Goal: Information Seeking & Learning: Find specific fact

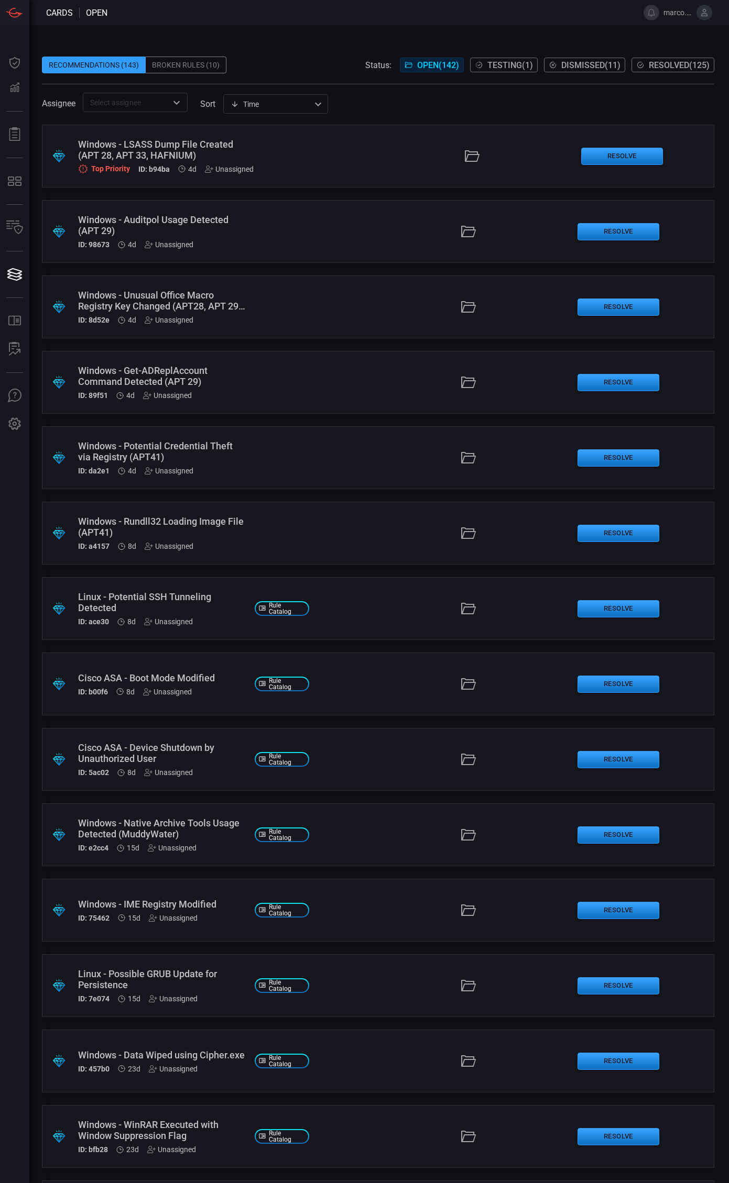
click at [127, 102] on input "text" at bounding box center [126, 102] width 81 height 13
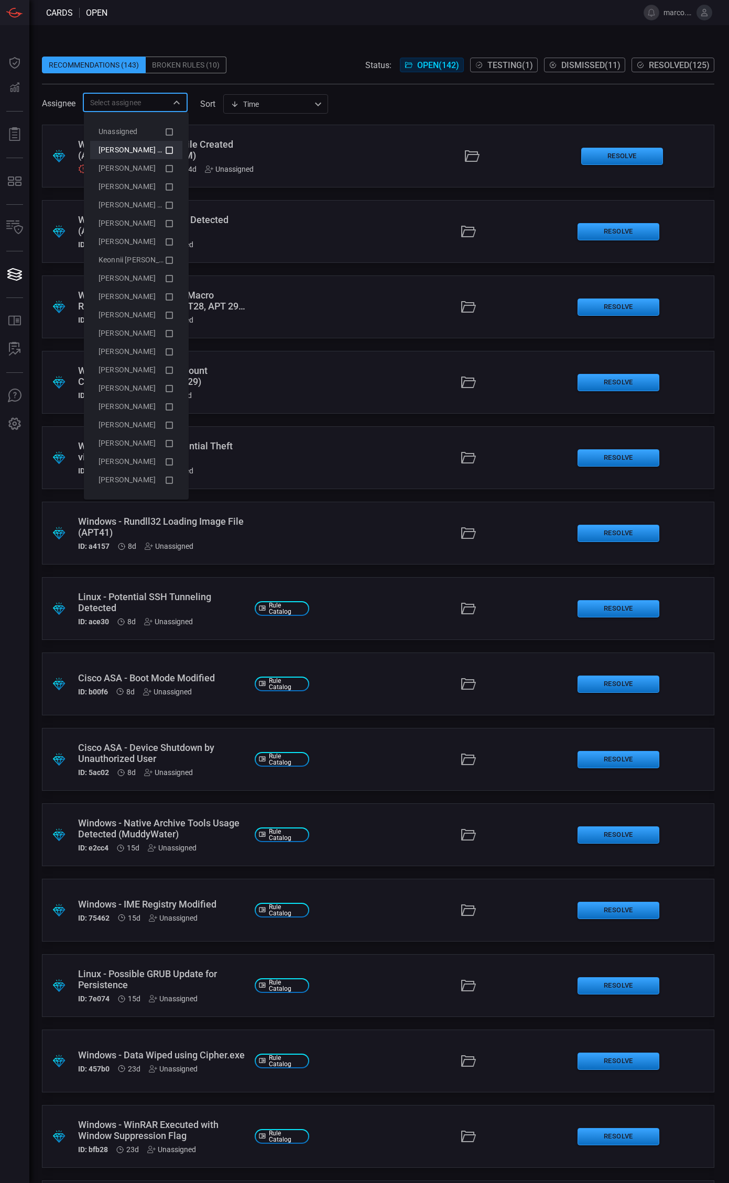
click at [167, 149] on icon at bounding box center [168, 150] width 9 height 13
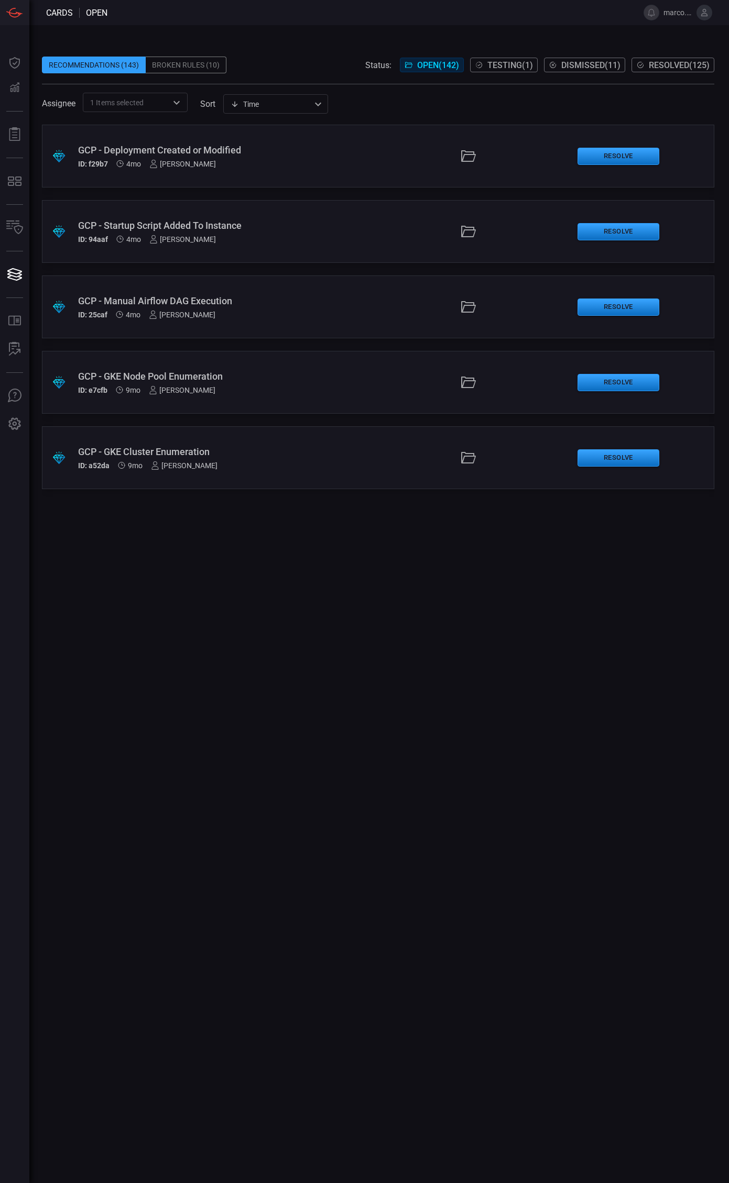
click at [313, 311] on div ".suggested_cards_icon{fill:url(#suggested_cards_icon);} GCP - Manual Airflow DA…" at bounding box center [378, 306] width 672 height 63
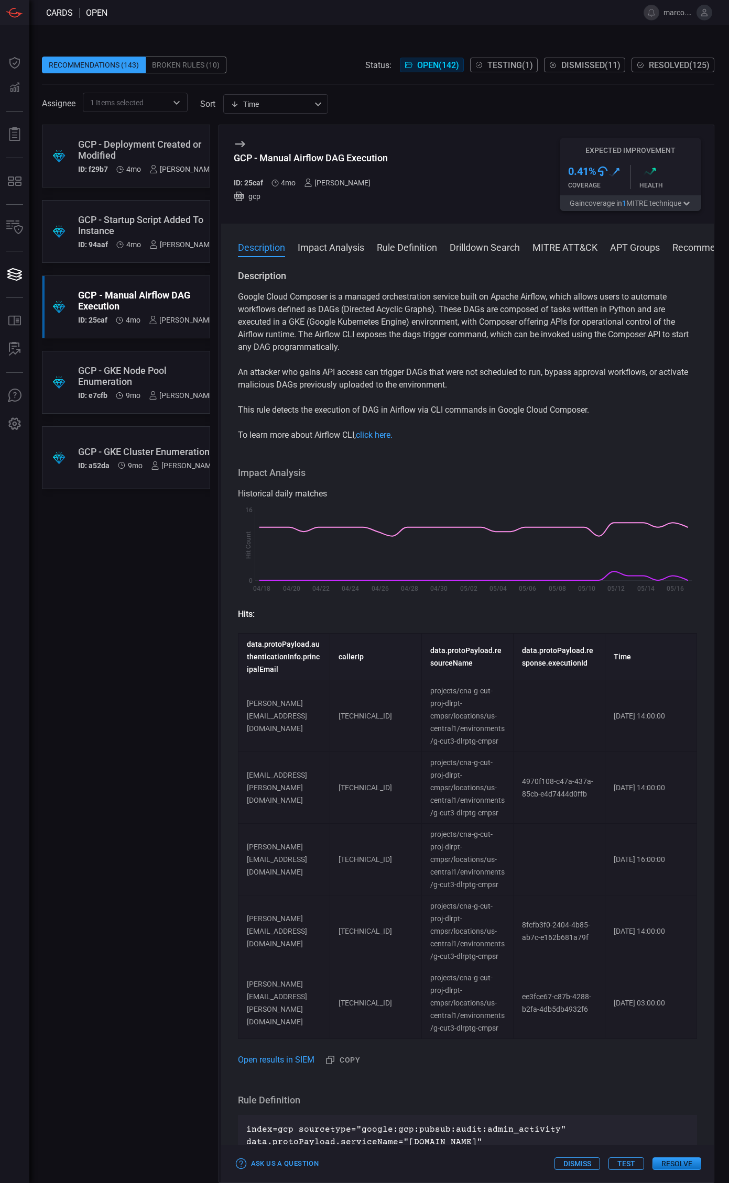
click at [142, 141] on div "GCP - Deployment Created or Modified" at bounding box center [147, 150] width 138 height 22
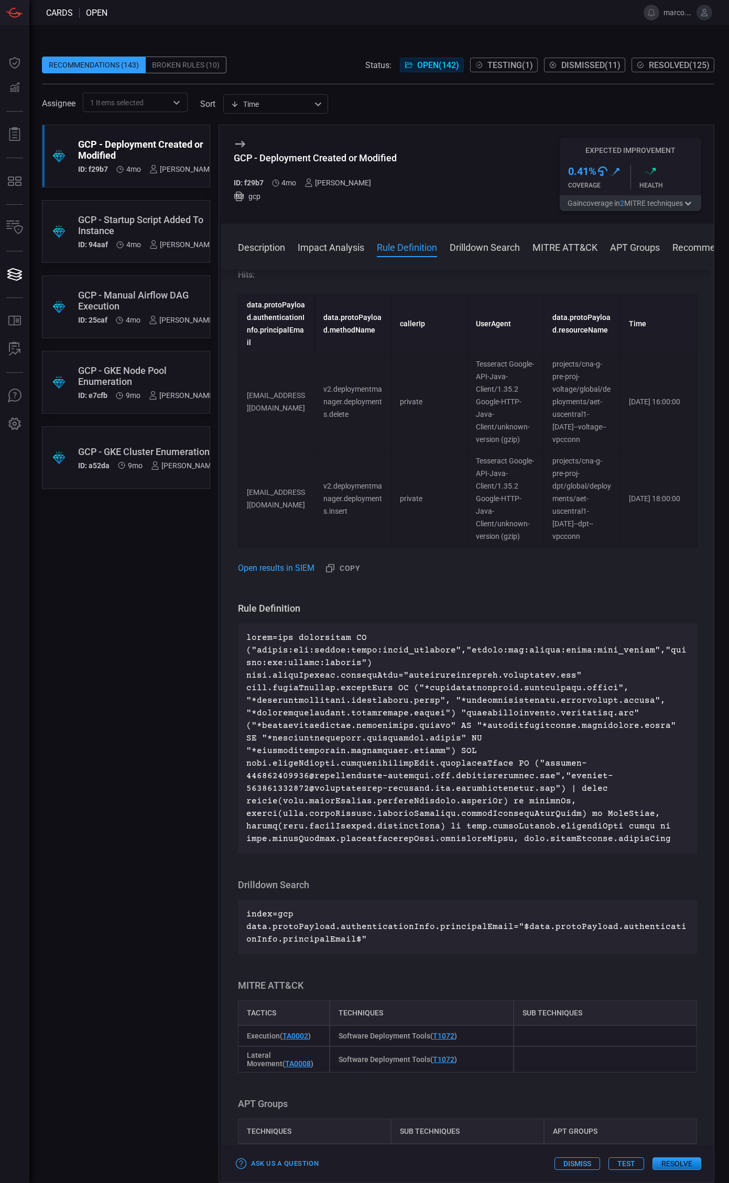
scroll to position [343, 0]
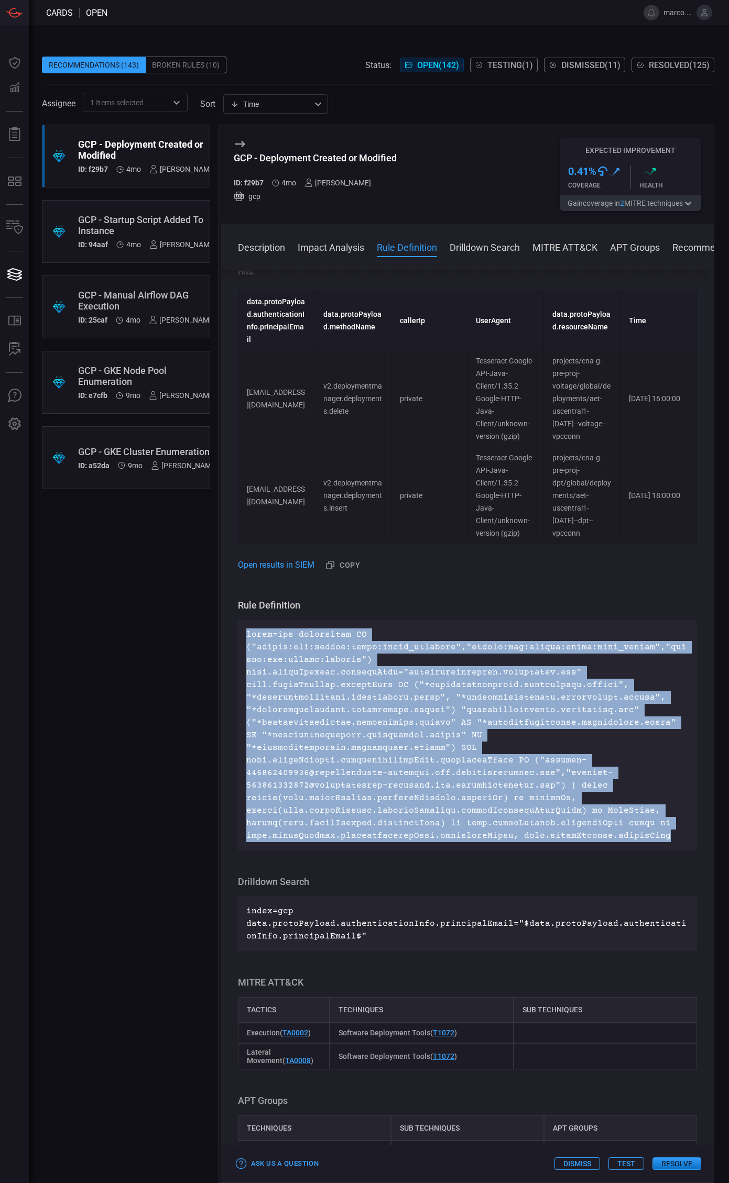
drag, startPoint x: 659, startPoint y: 813, endPoint x: 243, endPoint y: 630, distance: 454.7
click at [243, 630] on div at bounding box center [467, 735] width 459 height 230
copy p "index=gcp sourcetype IN ("google:gcp:pubsub:audit:admin_activity","google:gcp:p…"
